Goal: Navigation & Orientation: Find specific page/section

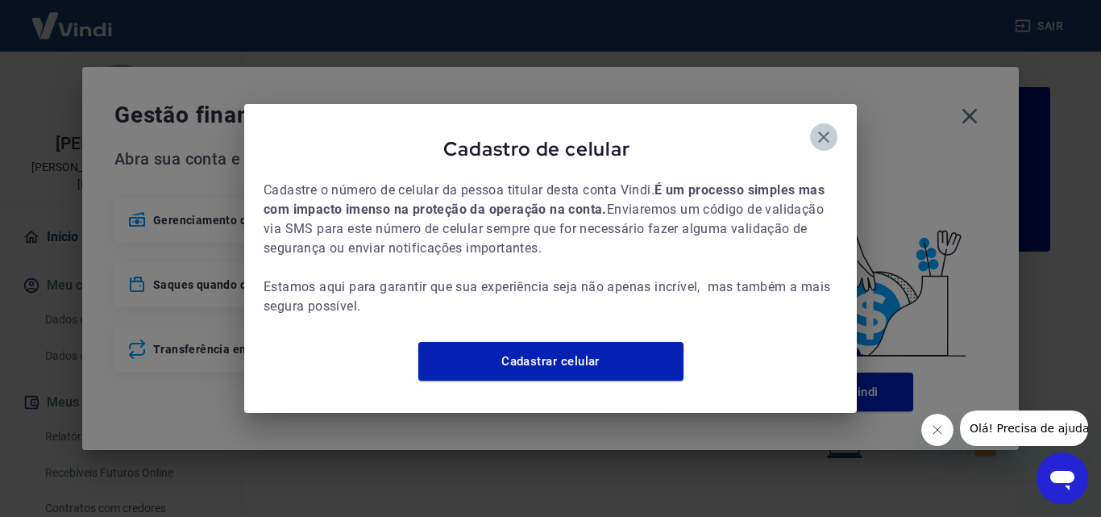
click at [817, 134] on icon "button" at bounding box center [823, 136] width 19 height 19
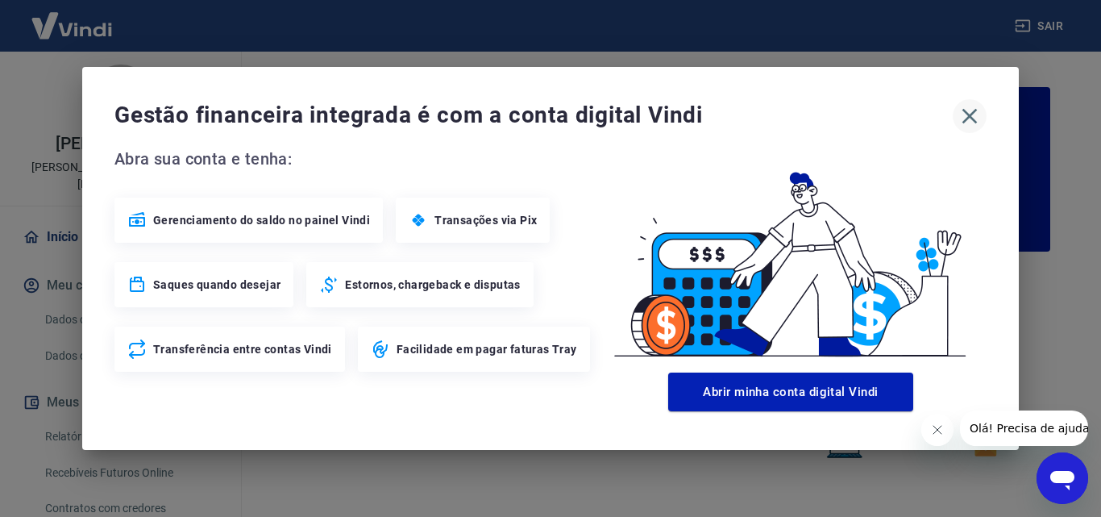
click at [958, 114] on icon "button" at bounding box center [970, 116] width 26 height 26
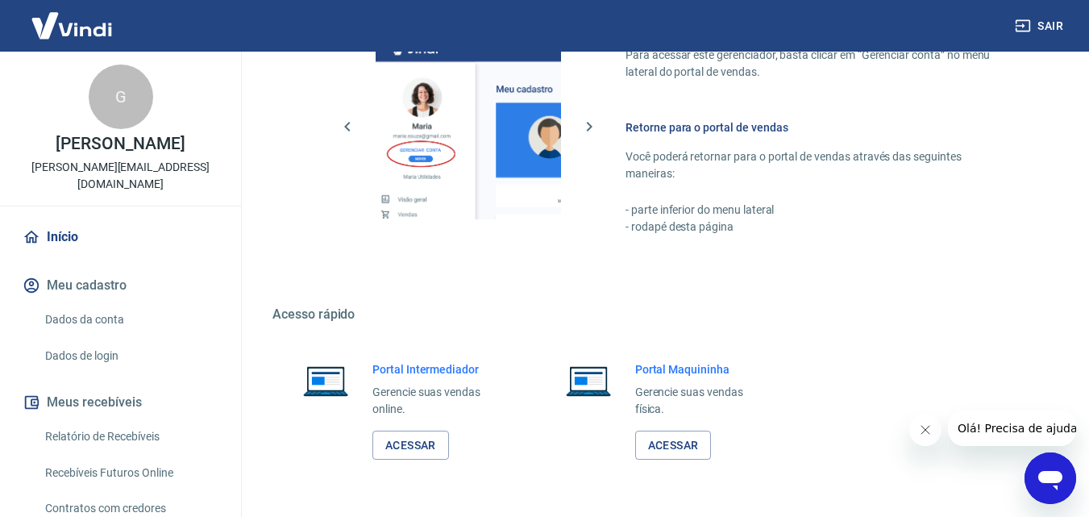
scroll to position [973, 0]
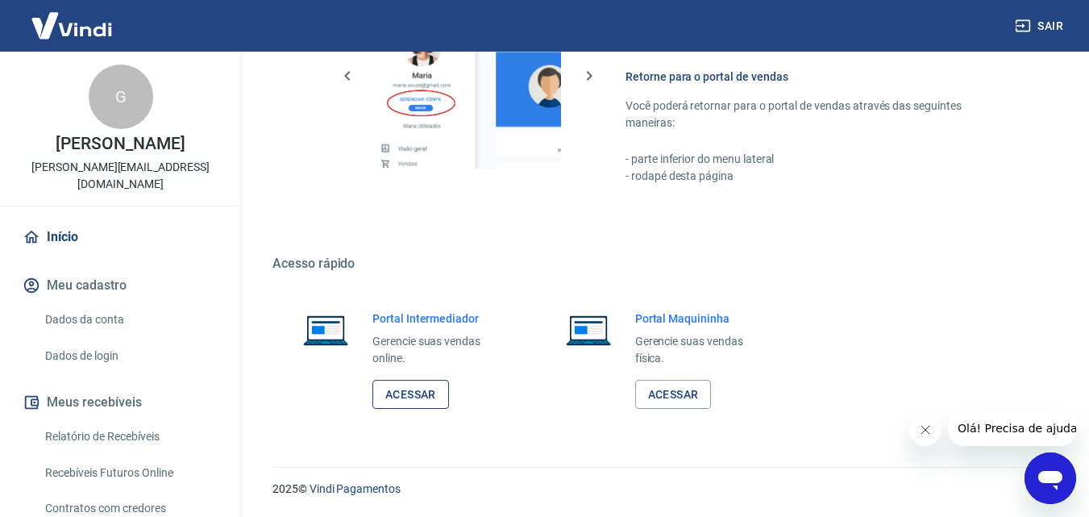
click at [439, 396] on link "Acessar" at bounding box center [410, 395] width 77 height 30
click at [425, 384] on link "Acessar" at bounding box center [410, 395] width 77 height 30
click at [430, 385] on link "Acessar" at bounding box center [410, 395] width 77 height 30
